Goal: Task Accomplishment & Management: Use online tool/utility

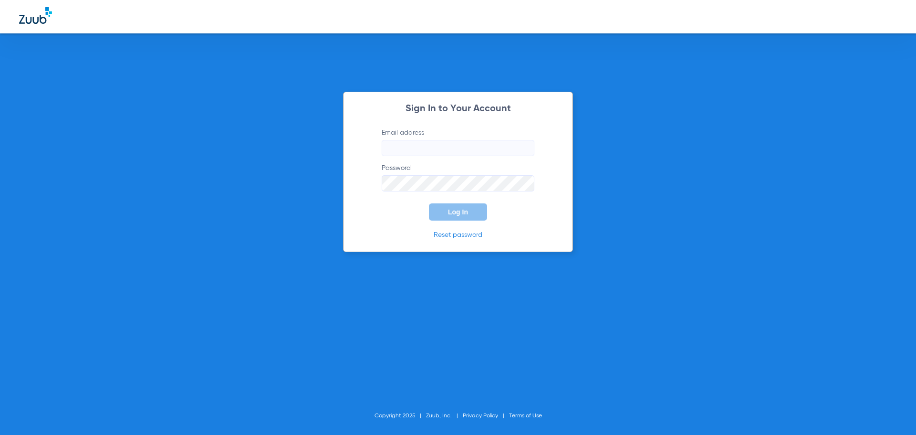
type input "[EMAIL_ADDRESS][DOMAIN_NAME]"
click at [457, 213] on span "Log In" at bounding box center [458, 212] width 20 height 8
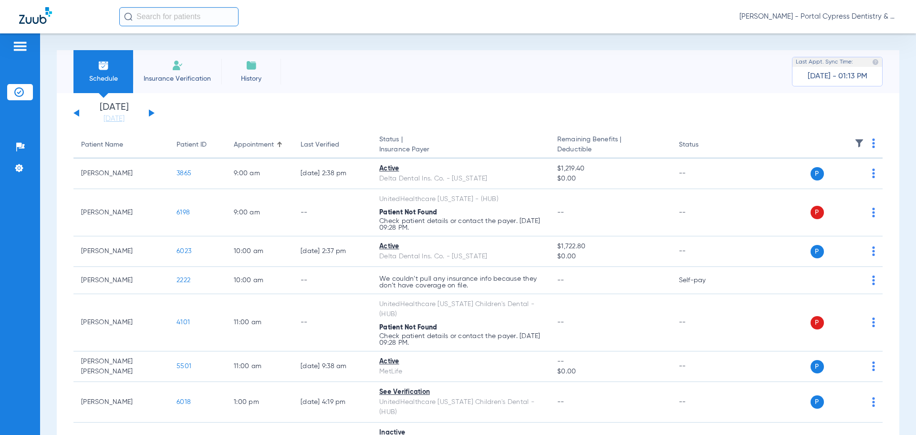
click at [152, 115] on div "[DATE] [DATE] [DATE] [DATE] [DATE] [DATE] [DATE] [DATE] [DATE] [DATE] [DATE] [D…" at bounding box center [113, 113] width 81 height 21
click at [152, 110] on div "[DATE] [DATE] [DATE] [DATE] [DATE] [DATE] [DATE] [DATE] [DATE] [DATE] [DATE] [D…" at bounding box center [113, 113] width 81 height 21
click at [152, 111] on div "[DATE] [DATE] [DATE] [DATE] [DATE] [DATE] [DATE] [DATE] [DATE] [DATE] [DATE] [D…" at bounding box center [113, 113] width 81 height 21
click at [151, 113] on button at bounding box center [152, 112] width 6 height 7
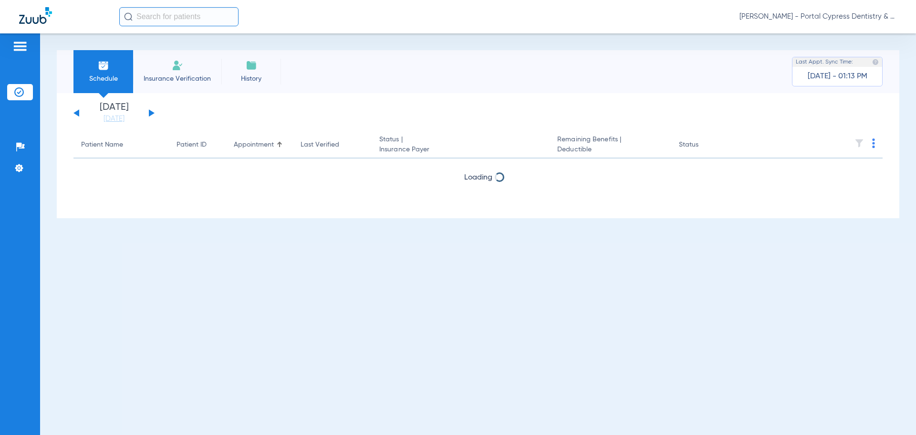
click at [151, 113] on button at bounding box center [152, 112] width 6 height 7
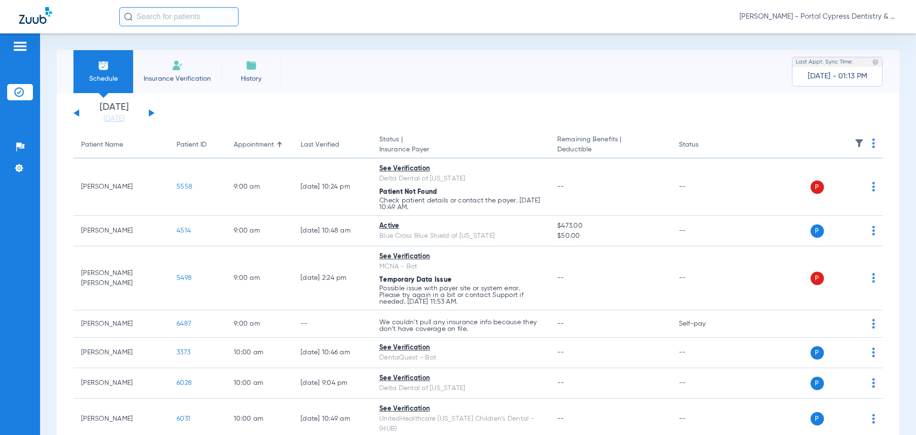
click at [872, 144] on img at bounding box center [873, 143] width 3 height 10
click at [829, 175] on button "Verify All" at bounding box center [830, 180] width 75 height 19
